Goal: Task Accomplishment & Management: Manage account settings

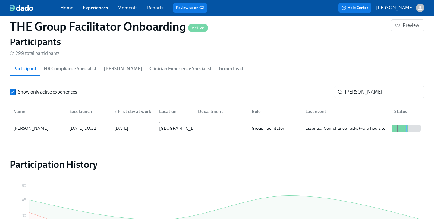
scroll to position [0, 9285]
click at [90, 10] on link "Experiences" at bounding box center [95, 8] width 25 height 6
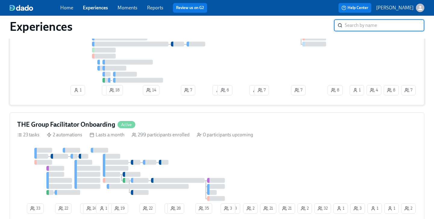
scroll to position [107, 0]
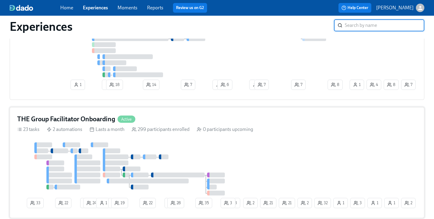
click at [121, 137] on div "THE Group Facilitator Onboarding Active 23 tasks 2 automations Lasts a month 29…" at bounding box center [217, 162] width 414 height 111
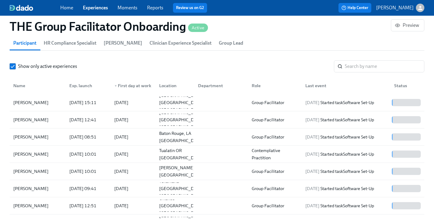
scroll to position [548, 0]
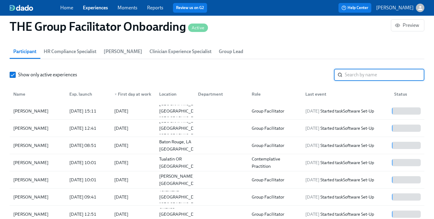
click at [374, 76] on input "search" at bounding box center [383, 75] width 79 height 12
paste input "Kseniya Cherepnina"
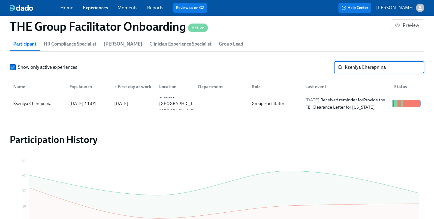
scroll to position [528, 0]
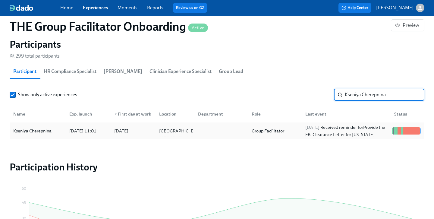
type input "Kseniya Cherepnina"
click at [22, 131] on div "Kseniya Cherepnina" at bounding box center [32, 130] width 43 height 7
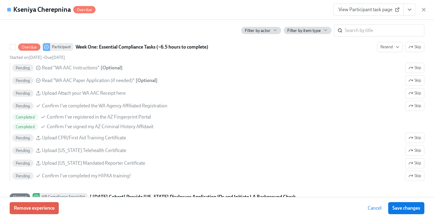
scroll to position [473, 0]
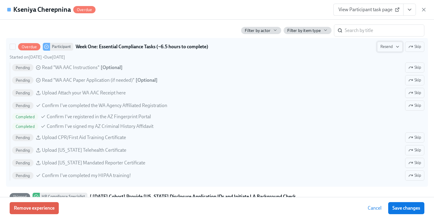
click at [389, 46] on span "Resend" at bounding box center [389, 47] width 19 height 6
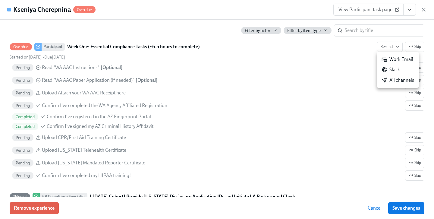
click at [390, 78] on div "All channels" at bounding box center [397, 80] width 33 height 7
click at [372, 209] on div at bounding box center [217, 109] width 434 height 219
click at [374, 209] on span "Cancel" at bounding box center [374, 208] width 14 height 6
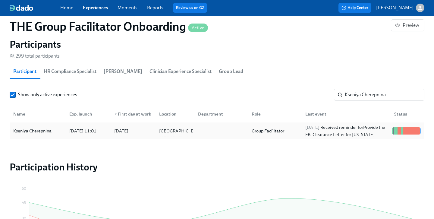
click at [51, 127] on div "Kseniya Cherepnina" at bounding box center [32, 130] width 43 height 7
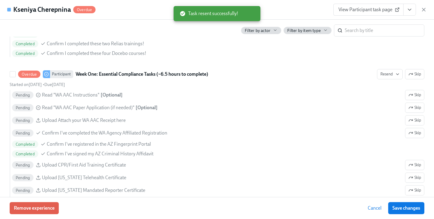
scroll to position [451, 0]
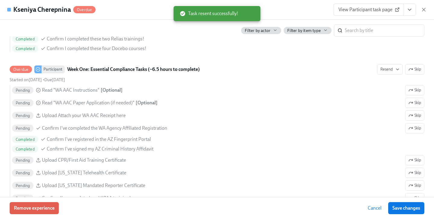
click at [424, 9] on icon "button" at bounding box center [423, 10] width 6 height 6
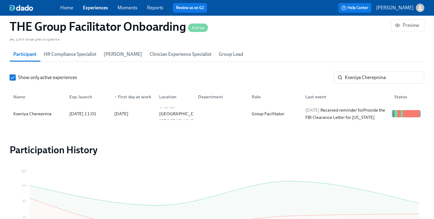
scroll to position [531, 0]
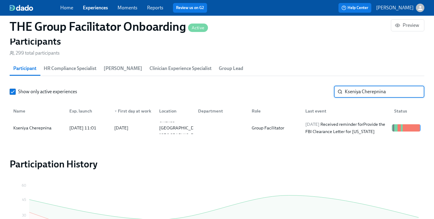
click at [413, 92] on input "Kseniya Cherepnina" at bounding box center [383, 92] width 79 height 12
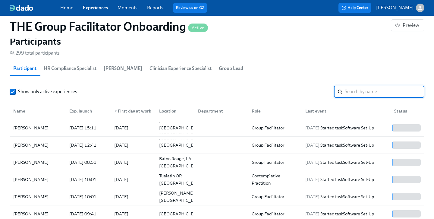
click at [383, 90] on input "search" at bounding box center [383, 92] width 79 height 12
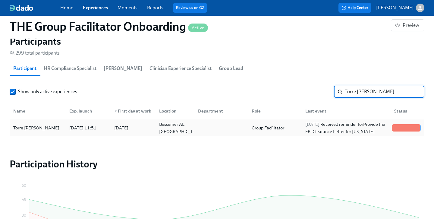
type input "Torre [PERSON_NAME]"
click at [33, 125] on div "Torre [PERSON_NAME]" at bounding box center [36, 127] width 51 height 7
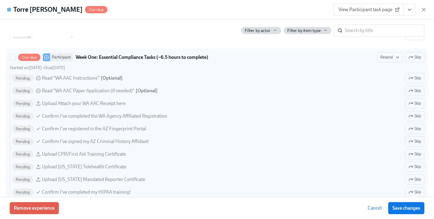
scroll to position [518, 0]
click at [393, 56] on span "Resend" at bounding box center [389, 57] width 19 height 6
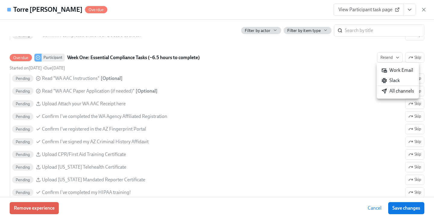
click at [393, 69] on div "Work Email" at bounding box center [397, 70] width 32 height 7
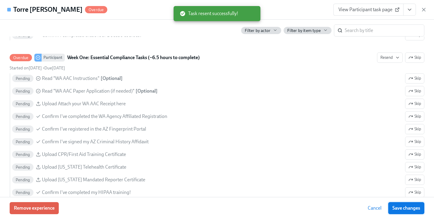
click at [407, 205] on span "Save changes" at bounding box center [406, 208] width 28 height 6
